Goal: Navigation & Orientation: Find specific page/section

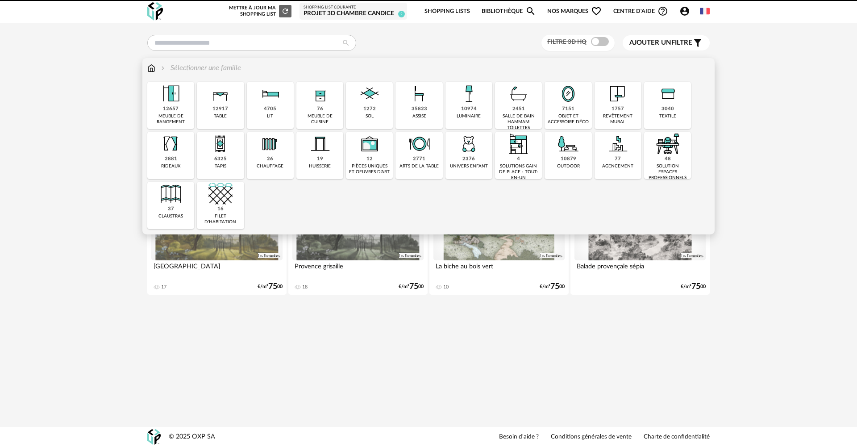
click at [282, 100] on img at bounding box center [270, 94] width 24 height 24
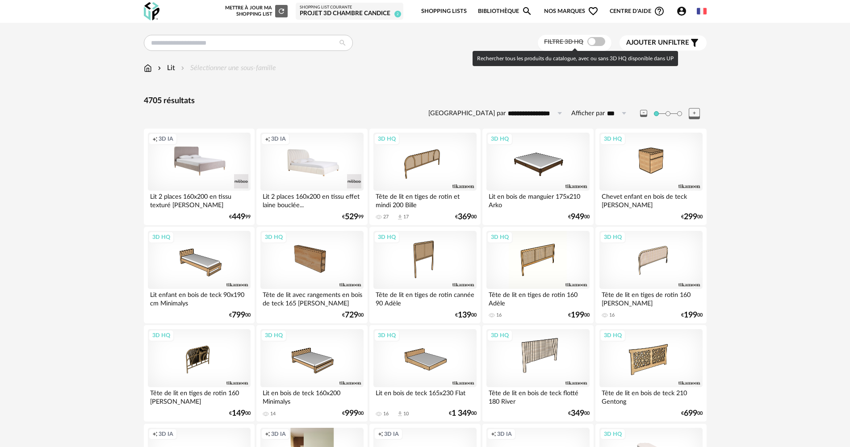
click at [600, 41] on span at bounding box center [596, 41] width 18 height 9
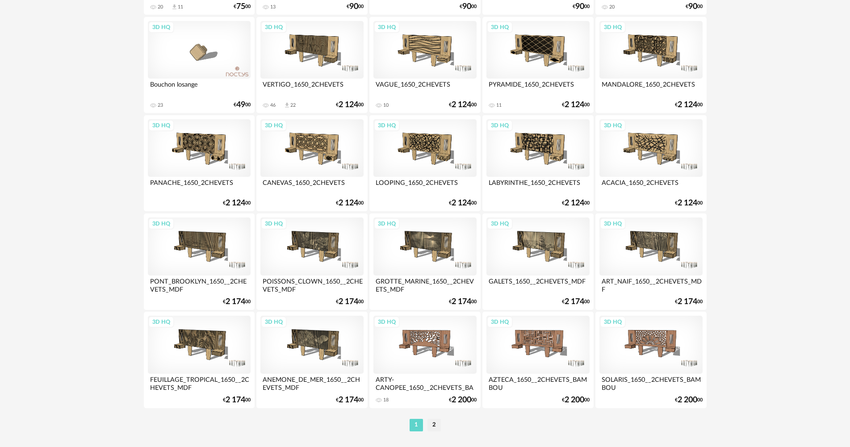
scroll to position [1706, 0]
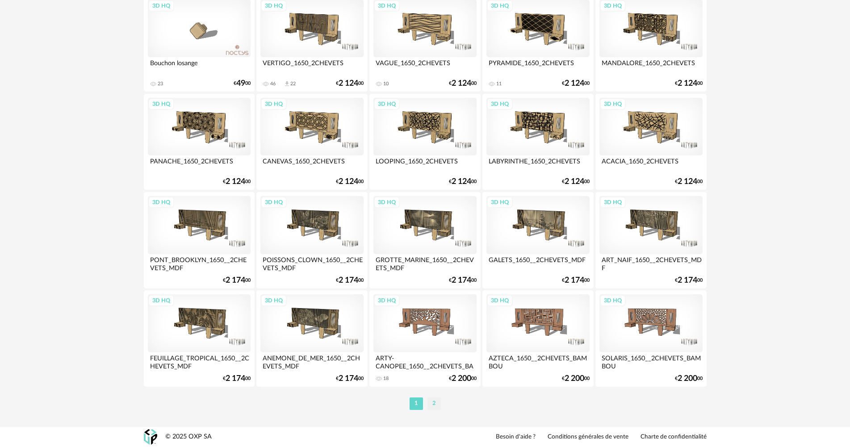
click at [432, 404] on li "2" at bounding box center [433, 403] width 13 height 13
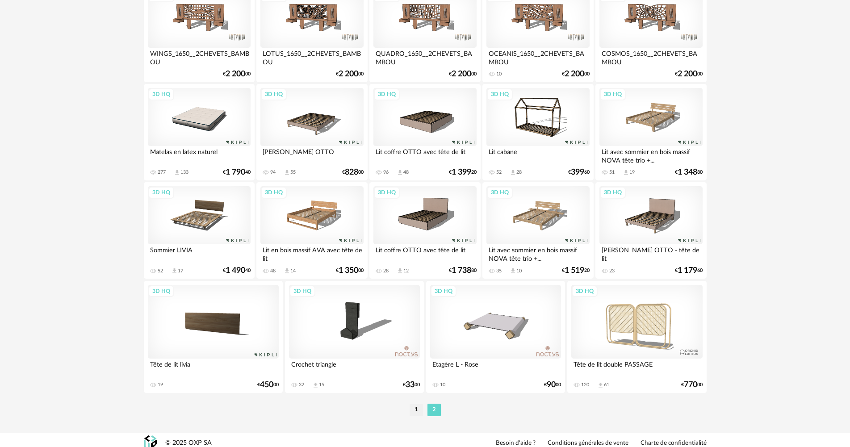
scroll to position [149, 0]
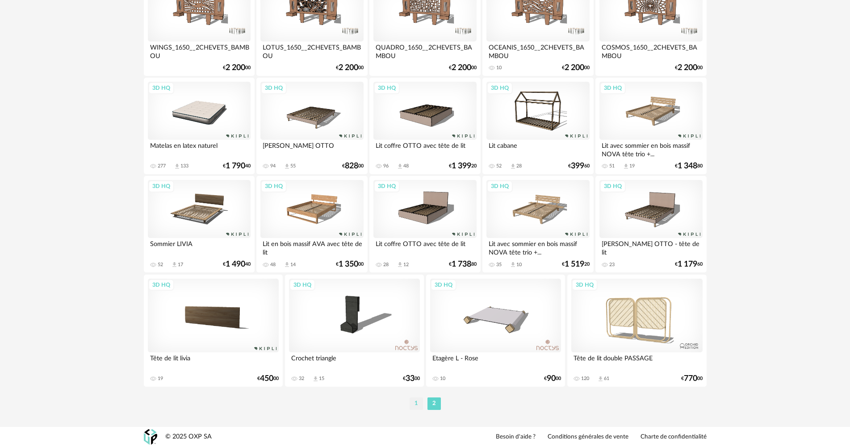
click at [413, 405] on li "1" at bounding box center [416, 403] width 13 height 13
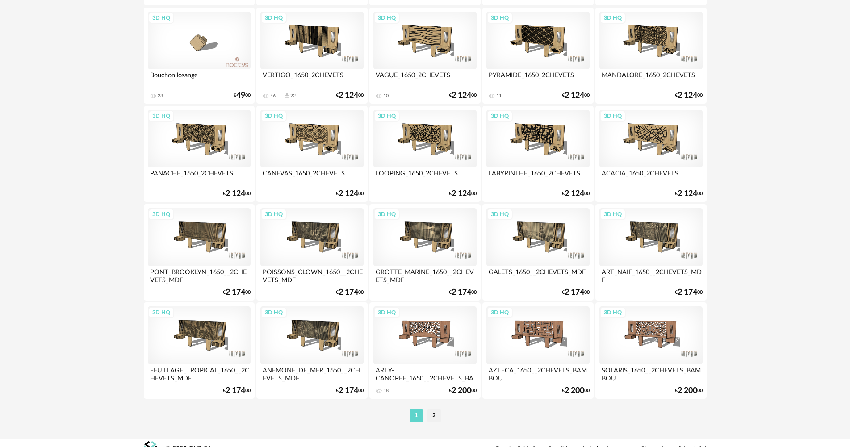
scroll to position [1706, 0]
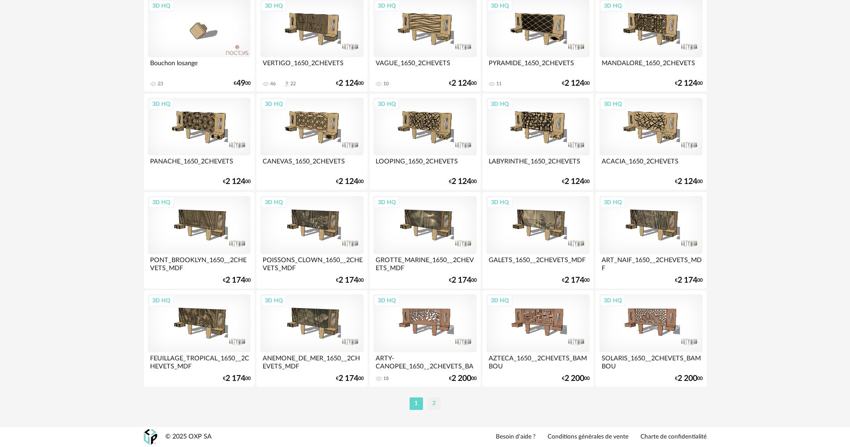
click at [430, 400] on li "2" at bounding box center [433, 403] width 13 height 13
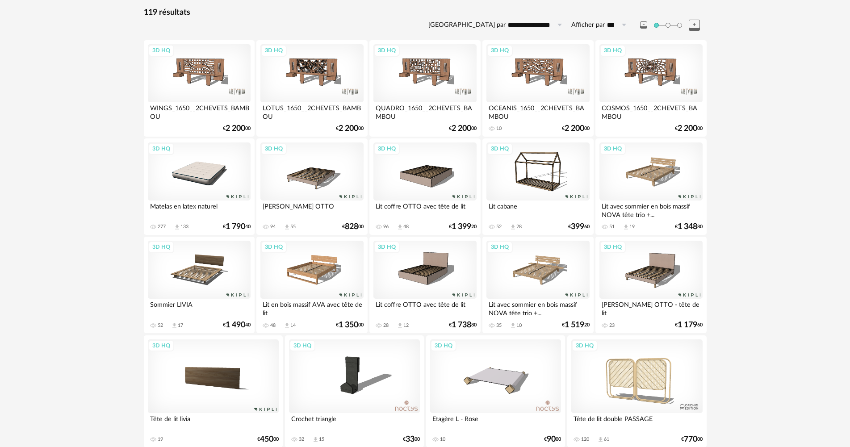
scroll to position [89, 0]
